Goal: Contribute content: Add original content to the website for others to see

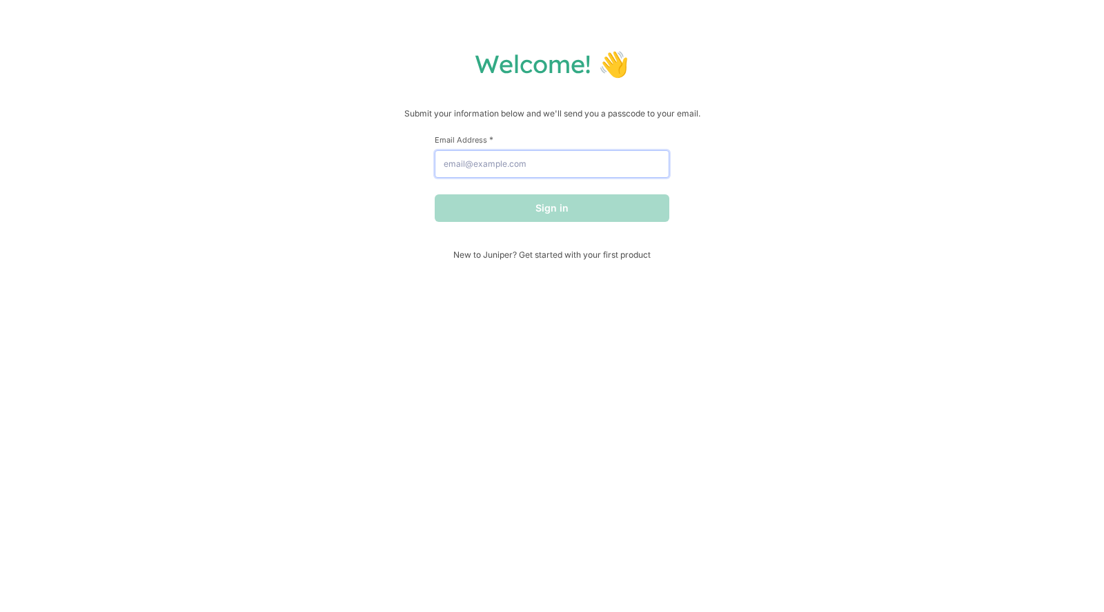
click at [551, 168] on input "Email Address *" at bounding box center [552, 164] width 235 height 28
type input "[EMAIL_ADDRESS][DOMAIN_NAME]"
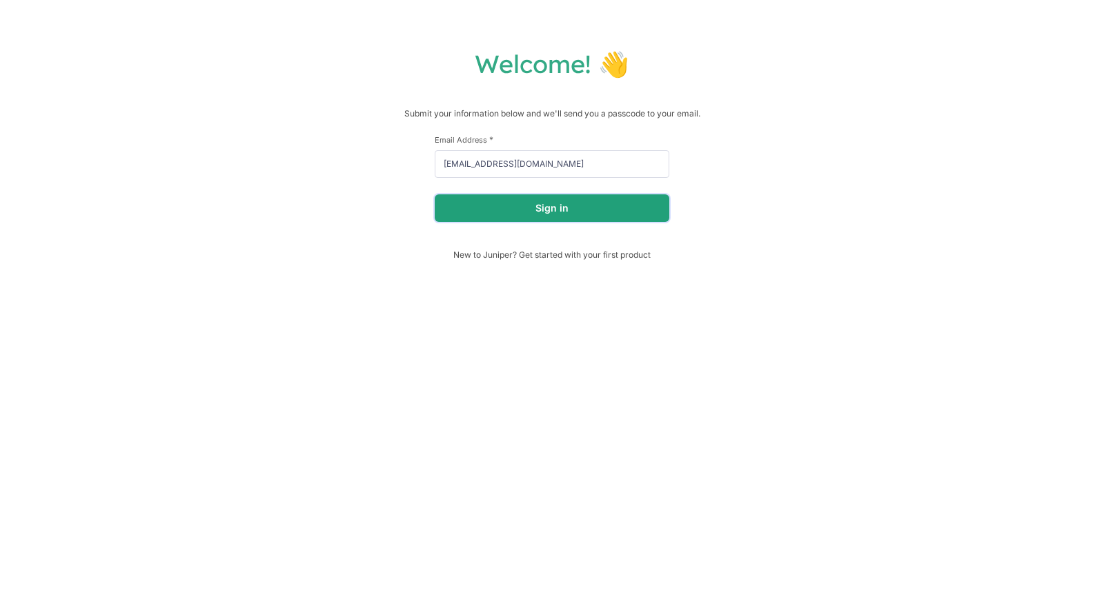
click at [609, 206] on button "Sign in" at bounding box center [552, 209] width 235 height 28
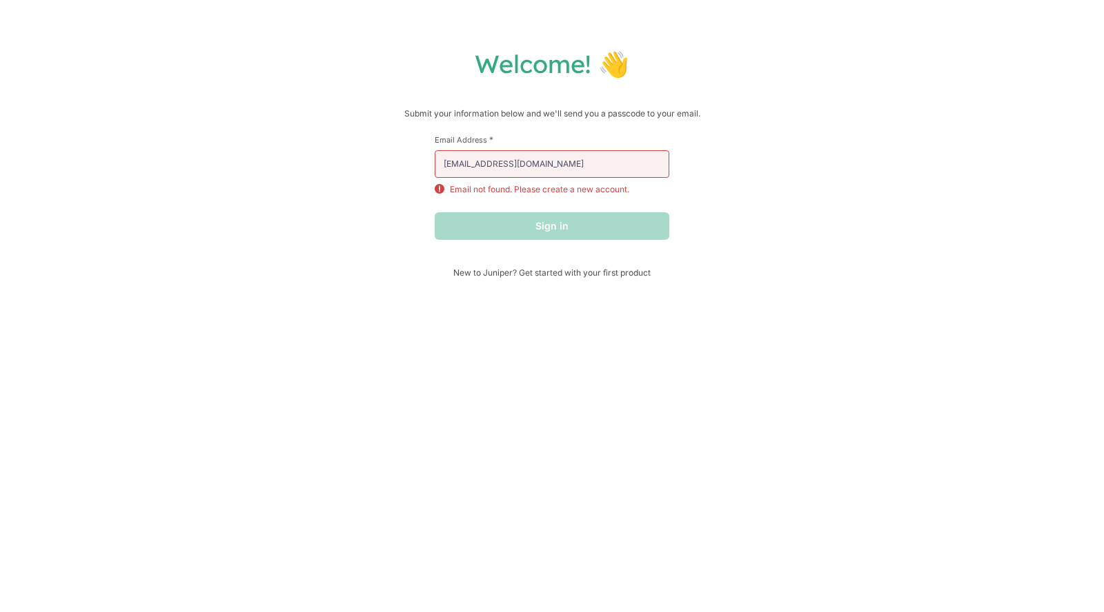
click at [607, 275] on span "New to Juniper? Get started with your first product" at bounding box center [552, 273] width 235 height 10
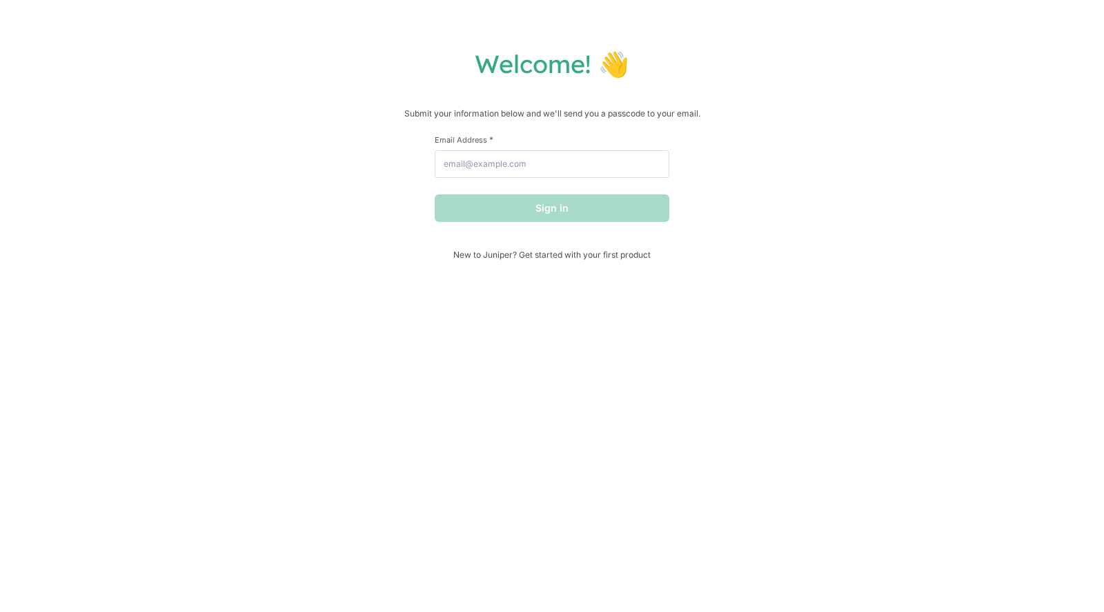
click at [548, 256] on span "New to Juniper? Get started with your first product" at bounding box center [552, 255] width 235 height 10
